Goal: Information Seeking & Learning: Learn about a topic

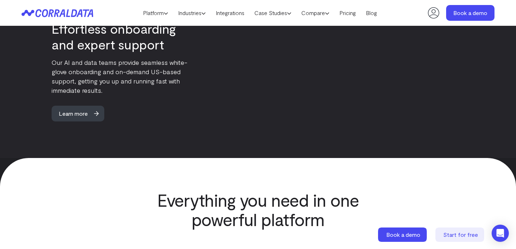
scroll to position [1928, 0]
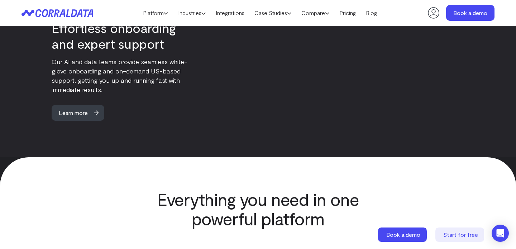
click at [235, 13] on link "Integrations" at bounding box center [230, 13] width 39 height 11
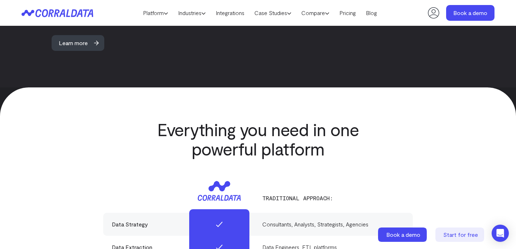
scroll to position [2242, 0]
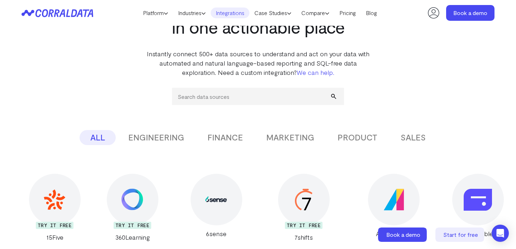
scroll to position [97, 0]
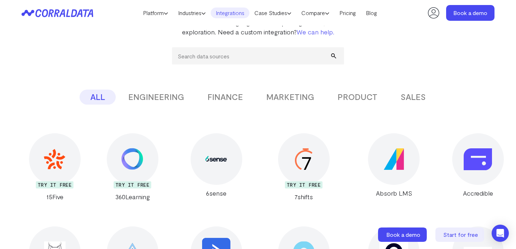
click at [300, 100] on button "MARKETING" at bounding box center [291, 97] width 70 height 15
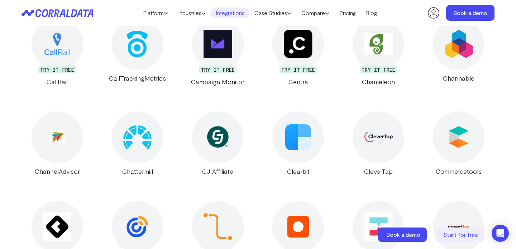
scroll to position [876, 0]
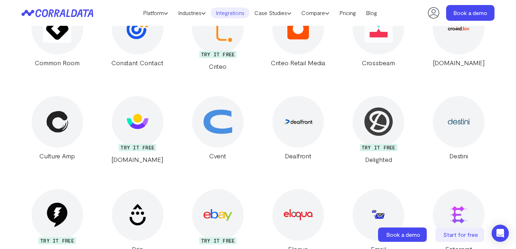
click at [128, 30] on img at bounding box center [138, 29] width 22 height 22
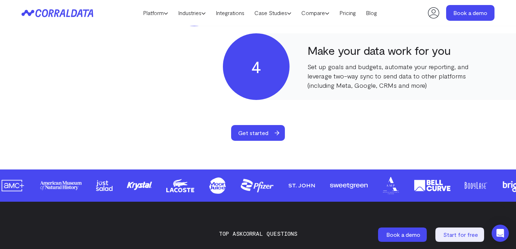
scroll to position [577, 0]
